Goal: Communication & Community: Answer question/provide support

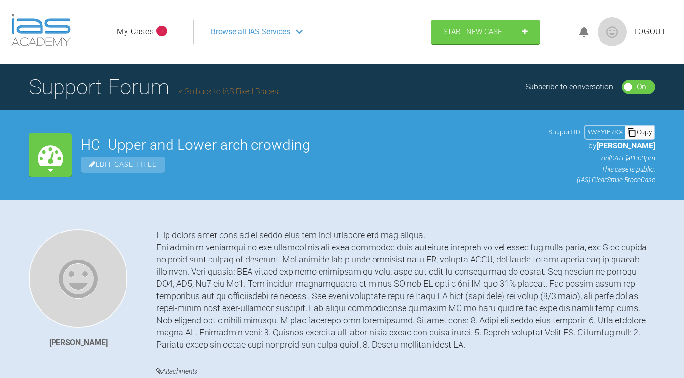
click at [652, 27] on span "Logout" at bounding box center [651, 32] width 32 height 13
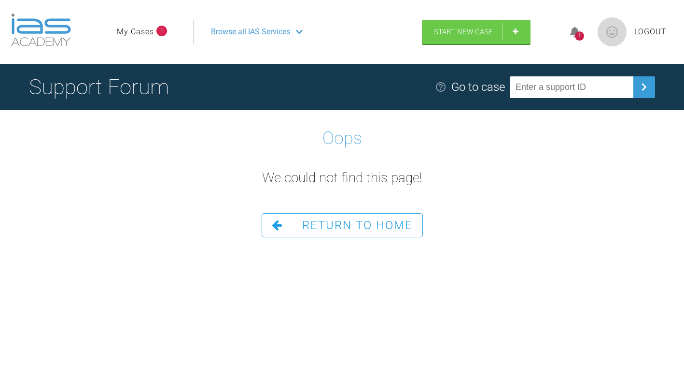
click at [576, 35] on div "1" at bounding box center [579, 35] width 9 height 9
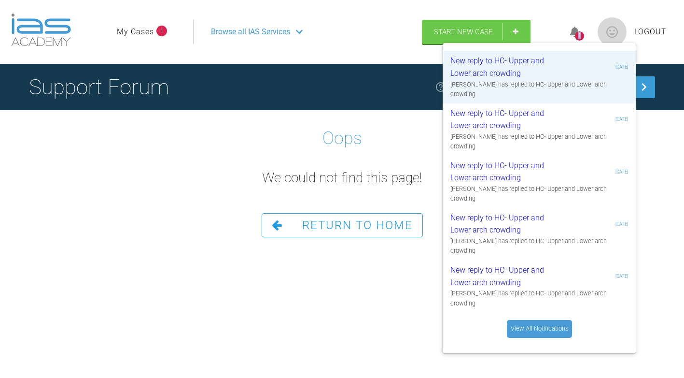
click at [576, 35] on div "1" at bounding box center [579, 35] width 9 height 9
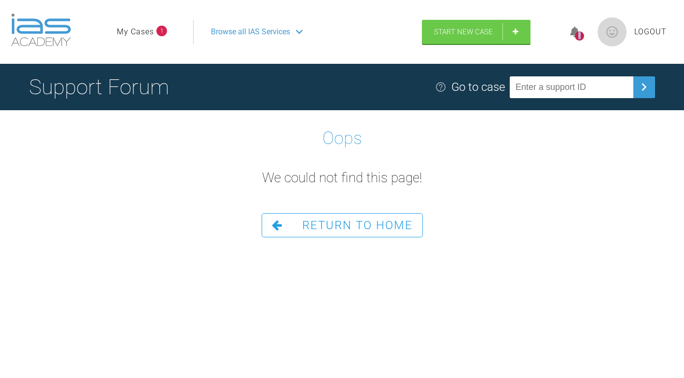
click at [576, 35] on div "1" at bounding box center [579, 35] width 9 height 9
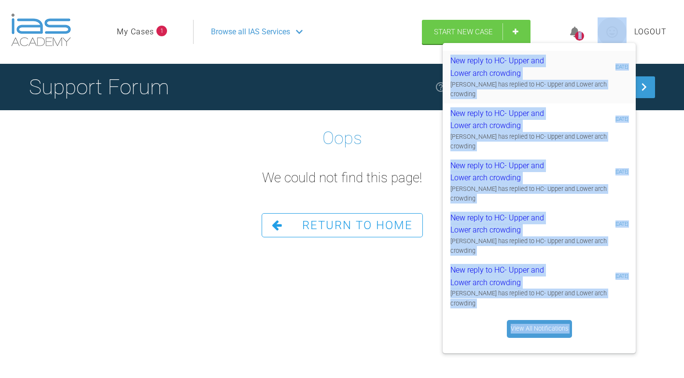
drag, startPoint x: 576, startPoint y: 35, endPoint x: 512, endPoint y: 71, distance: 73.3
click at [512, 71] on div "New reply to HC- Upper and Lower arch crowding" at bounding box center [508, 67] width 115 height 25
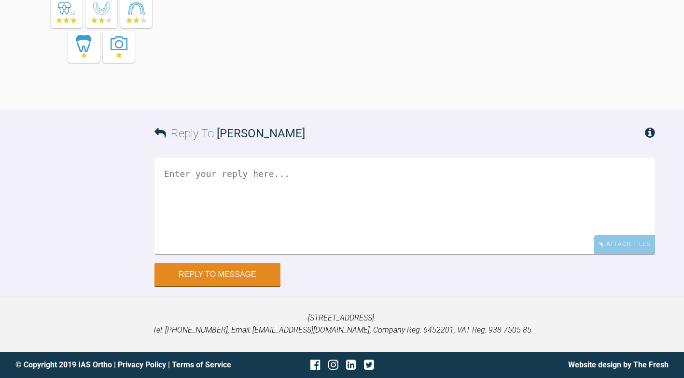
scroll to position [4712, 0]
